Goal: Find specific page/section: Find specific page/section

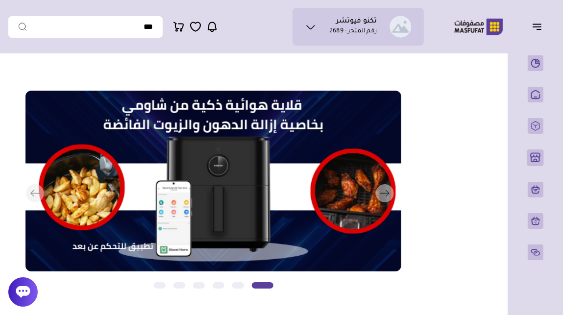
click at [540, 29] on icon "button" at bounding box center [537, 27] width 12 height 12
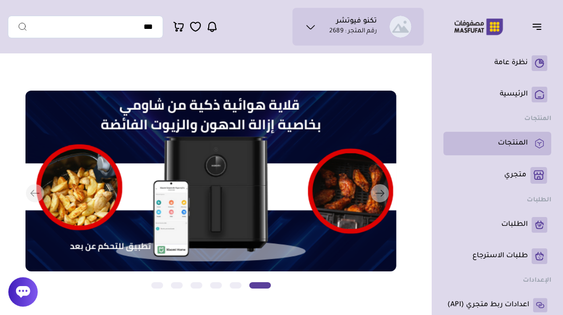
click at [500, 144] on p "المنتجات" at bounding box center [513, 144] width 30 height 10
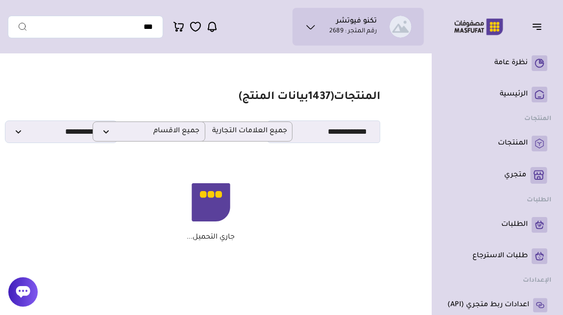
click at [535, 25] on icon "button" at bounding box center [537, 27] width 12 height 12
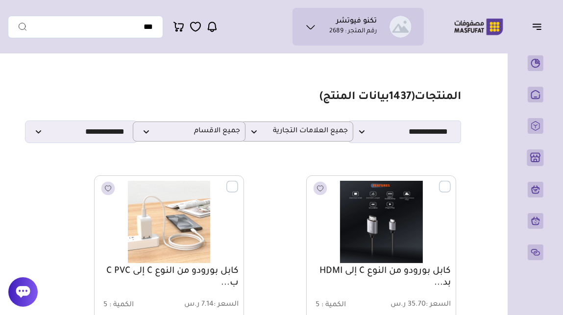
click at [395, 100] on span "1437" at bounding box center [400, 98] width 22 height 12
